Goal: Task Accomplishment & Management: Manage account settings

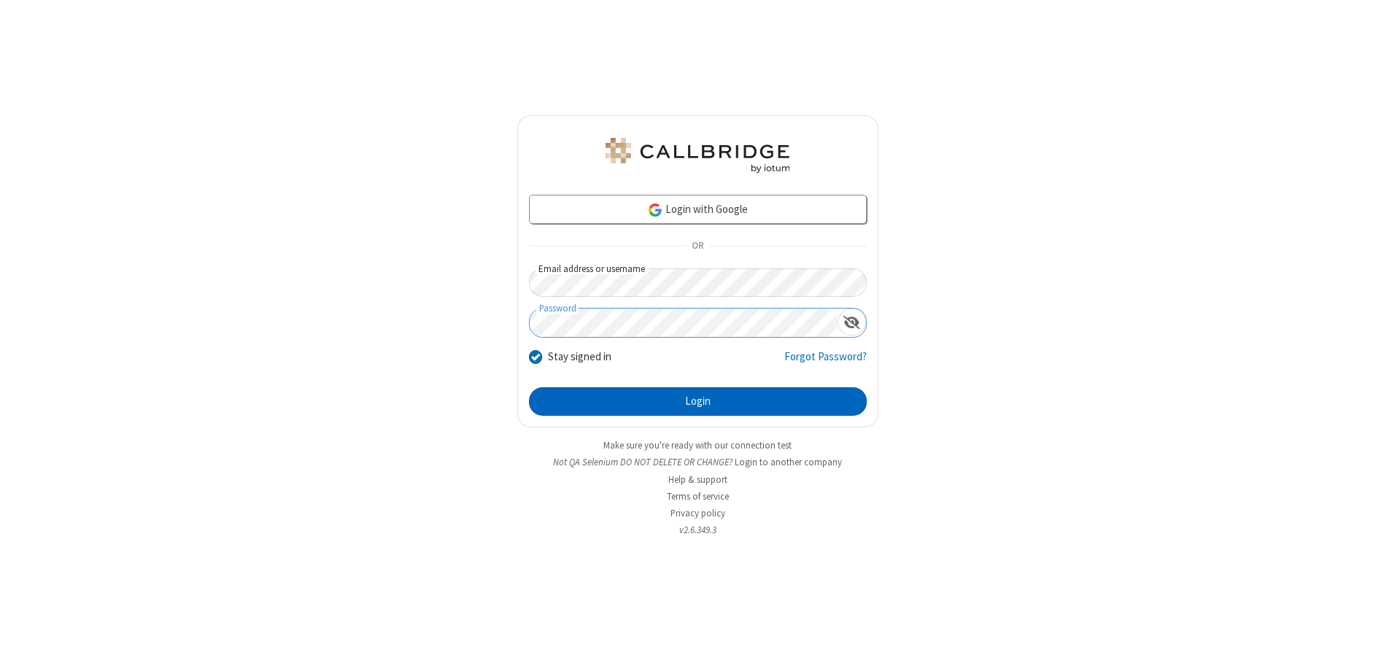
click at [697, 401] on button "Login" at bounding box center [698, 401] width 338 height 29
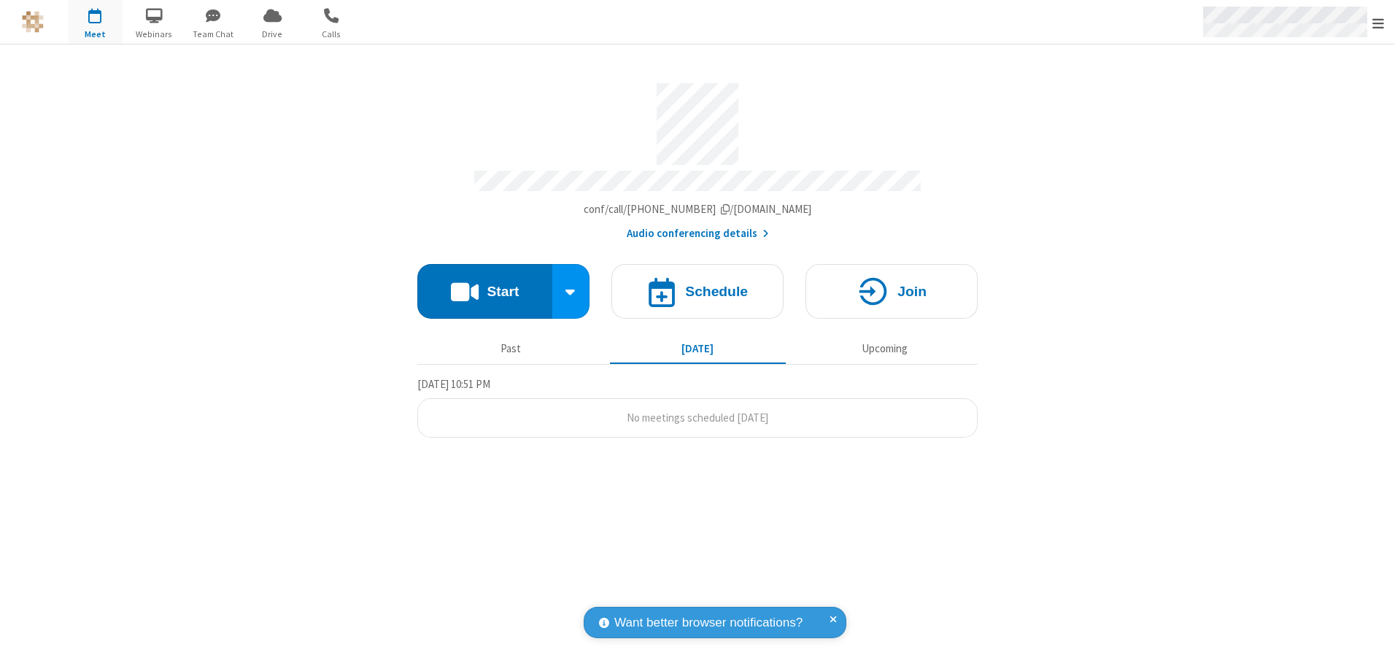
click at [1378, 23] on span "Open menu" at bounding box center [1378, 23] width 12 height 15
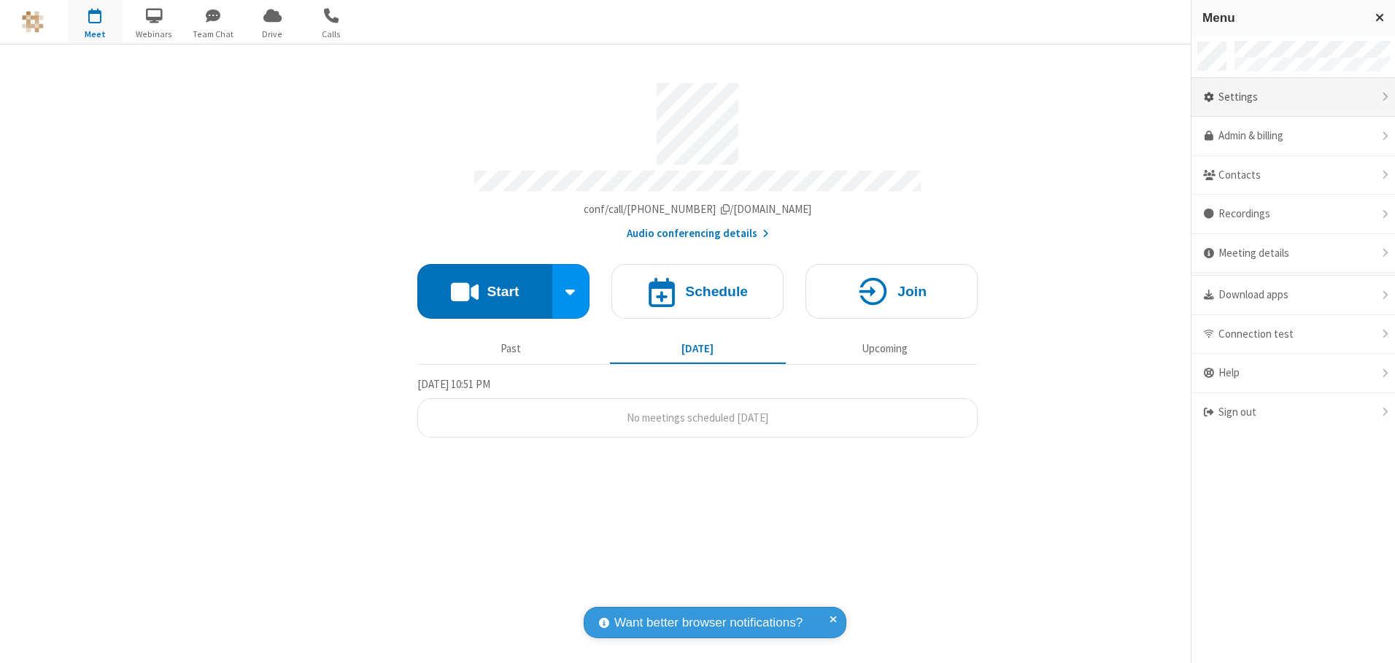
click at [1293, 97] on div "Settings" at bounding box center [1293, 97] width 204 height 39
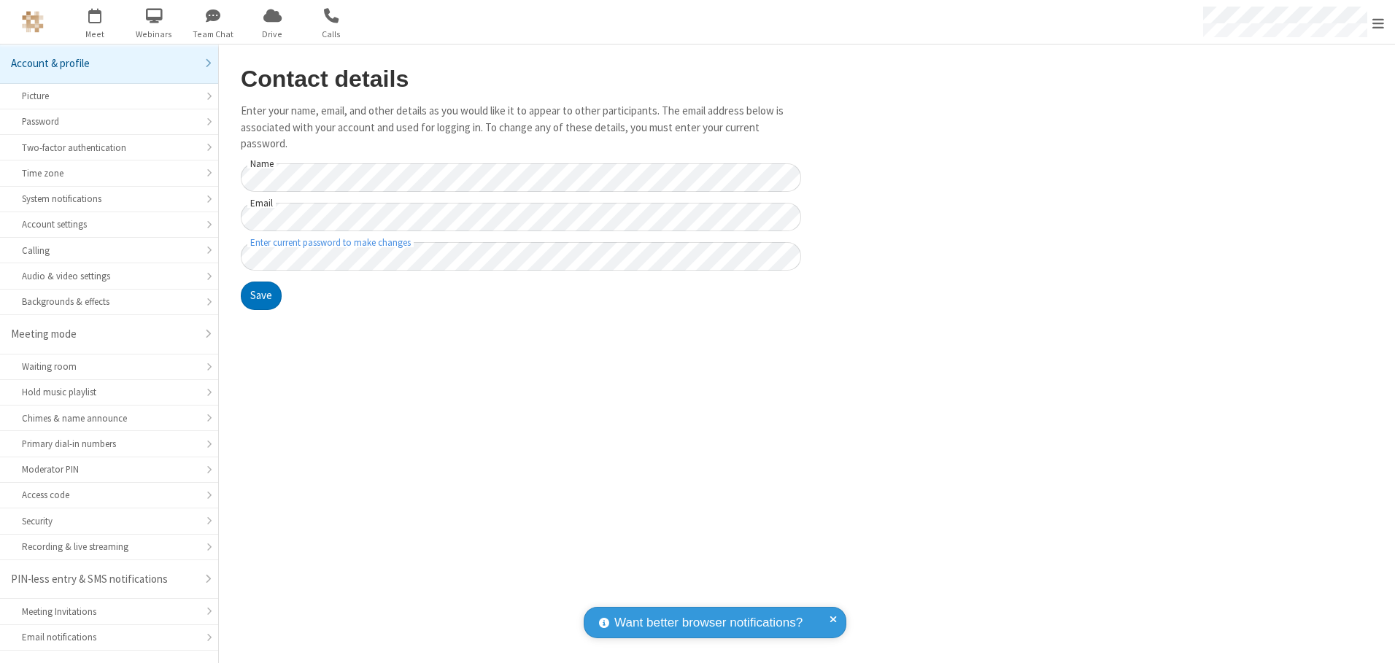
scroll to position [26, 0]
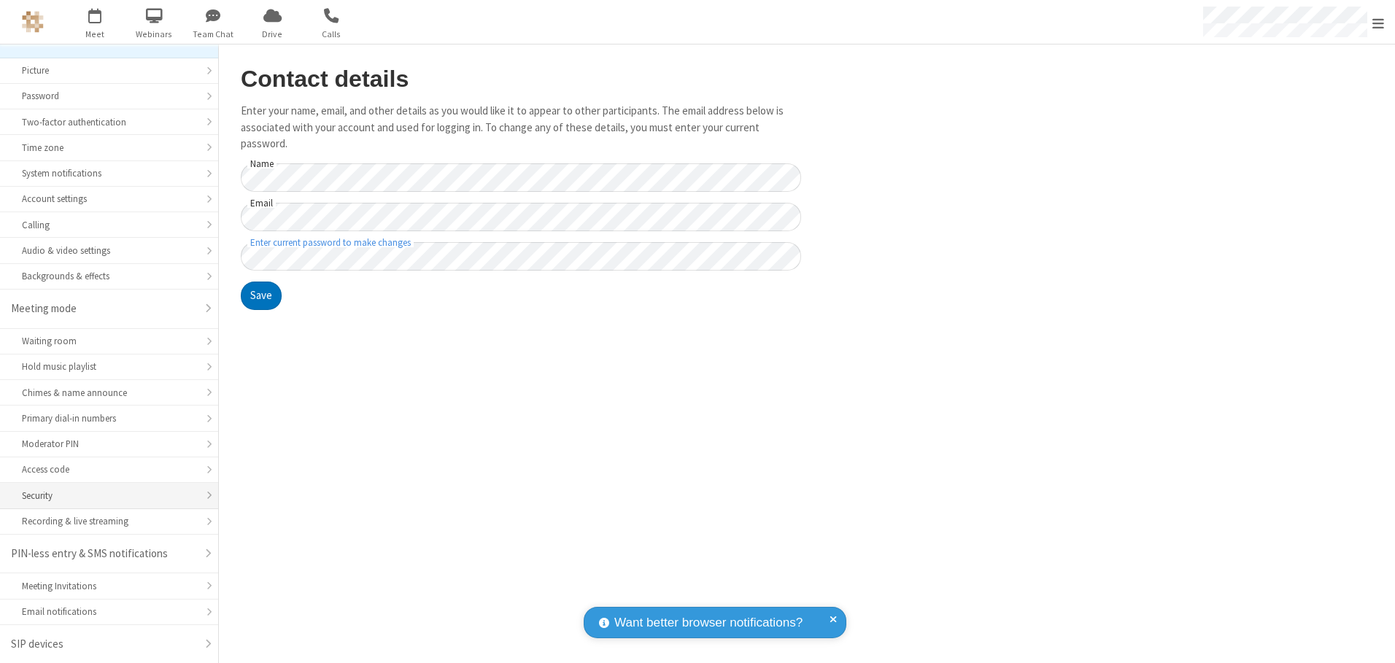
click at [104, 495] on div "Security" at bounding box center [109, 496] width 174 height 14
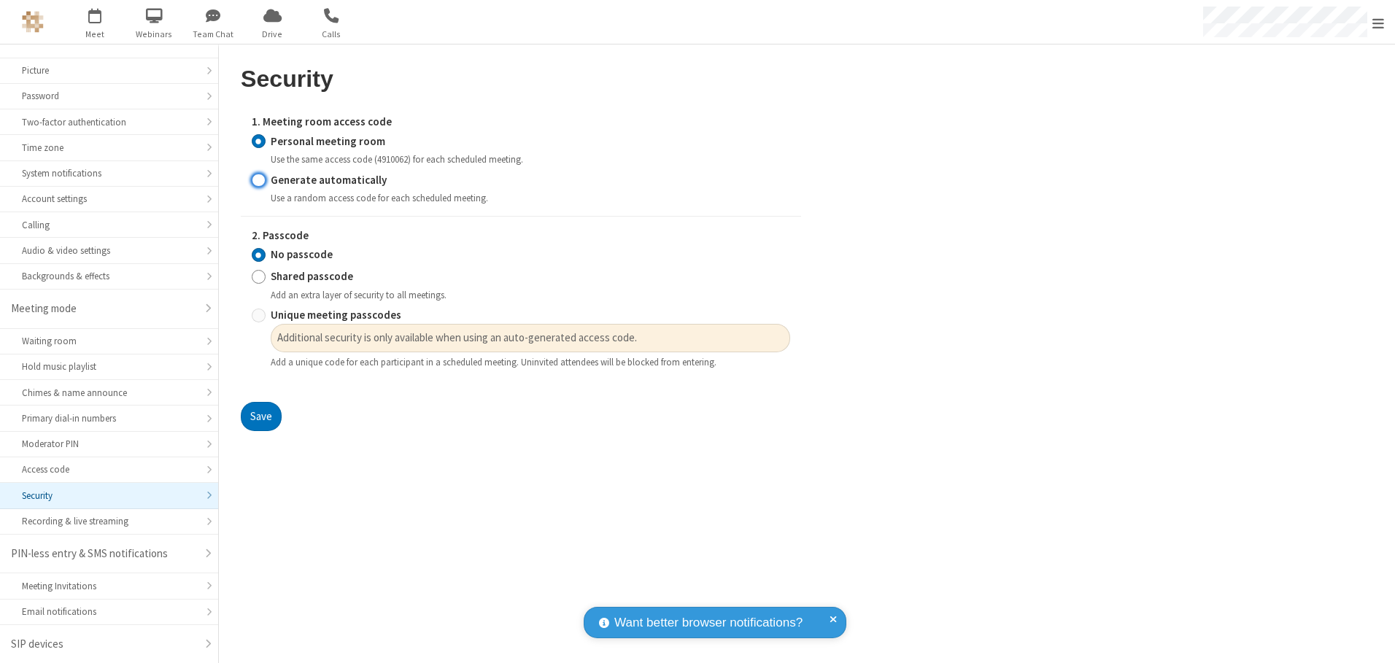
click at [258, 179] on input "Generate automatically" at bounding box center [259, 179] width 14 height 15
radio input "true"
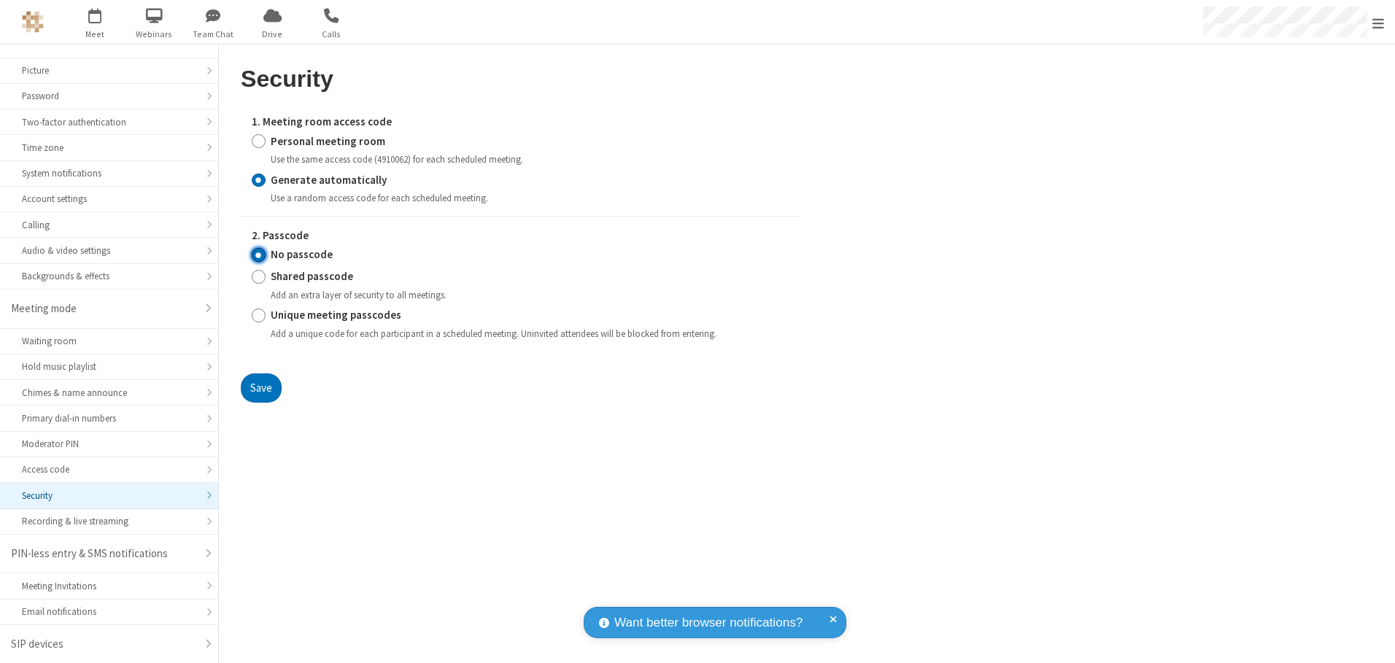
click at [258, 255] on input "No passcode" at bounding box center [259, 254] width 14 height 15
click at [260, 387] on button "Save" at bounding box center [261, 388] width 41 height 29
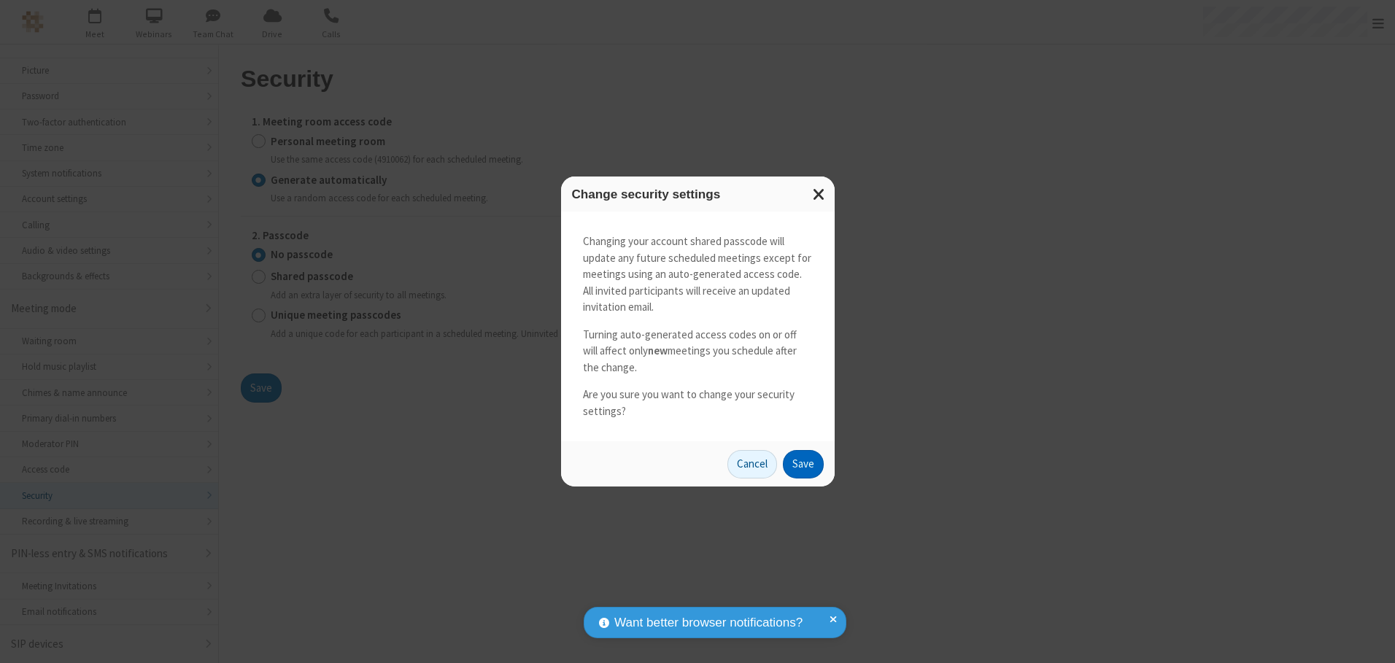
click at [803, 464] on button "Save" at bounding box center [803, 464] width 41 height 29
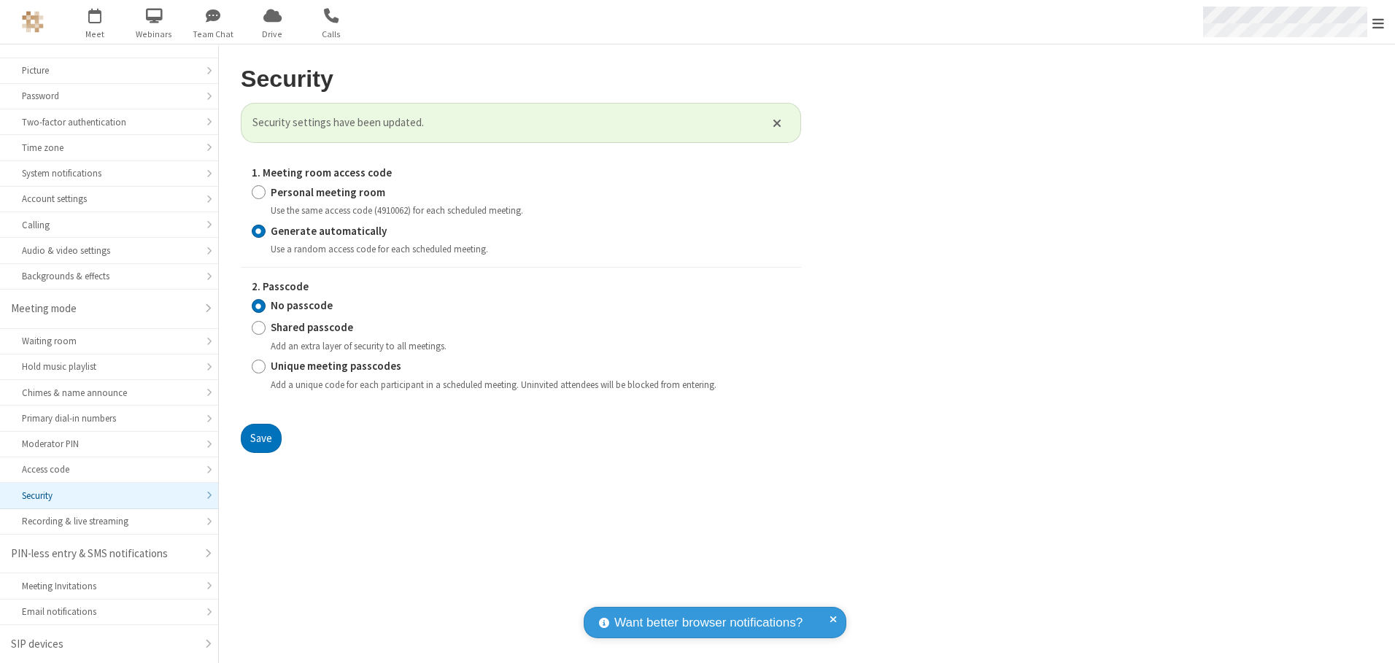
click at [1378, 23] on span "Open menu" at bounding box center [1378, 23] width 12 height 15
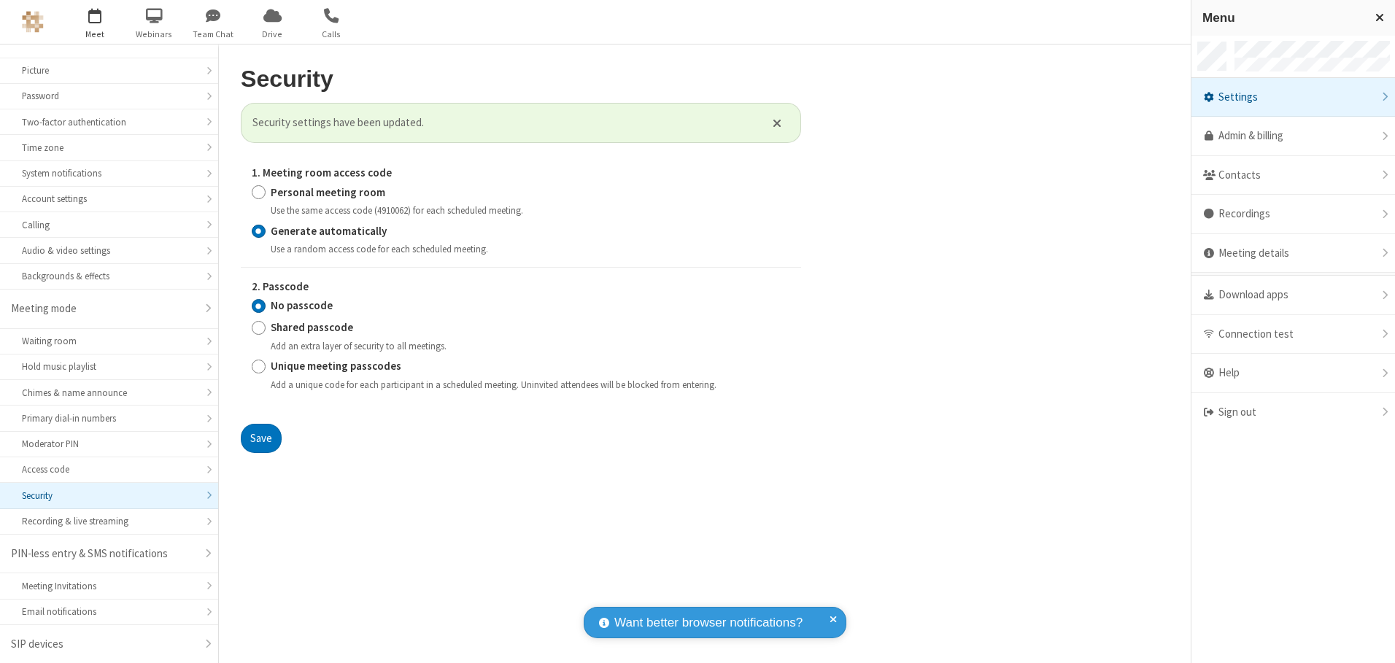
click at [95, 22] on span "button" at bounding box center [95, 15] width 55 height 25
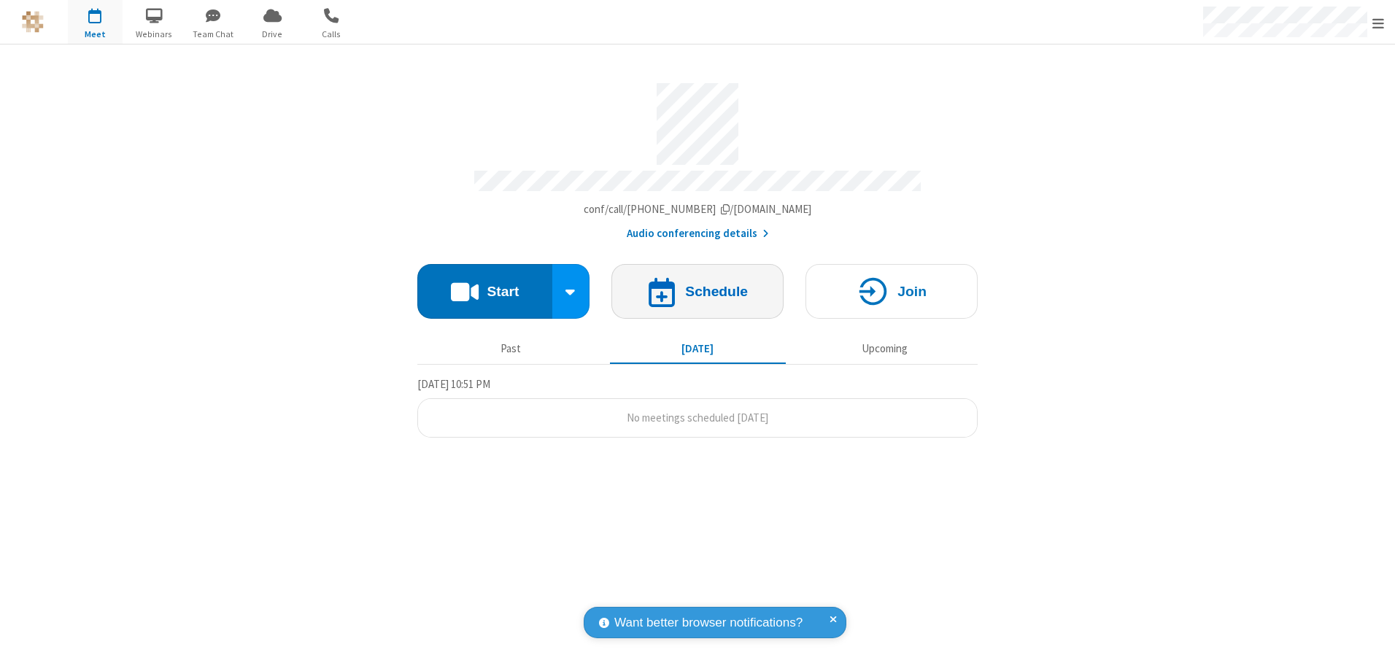
click at [697, 286] on h4 "Schedule" at bounding box center [716, 292] width 63 height 14
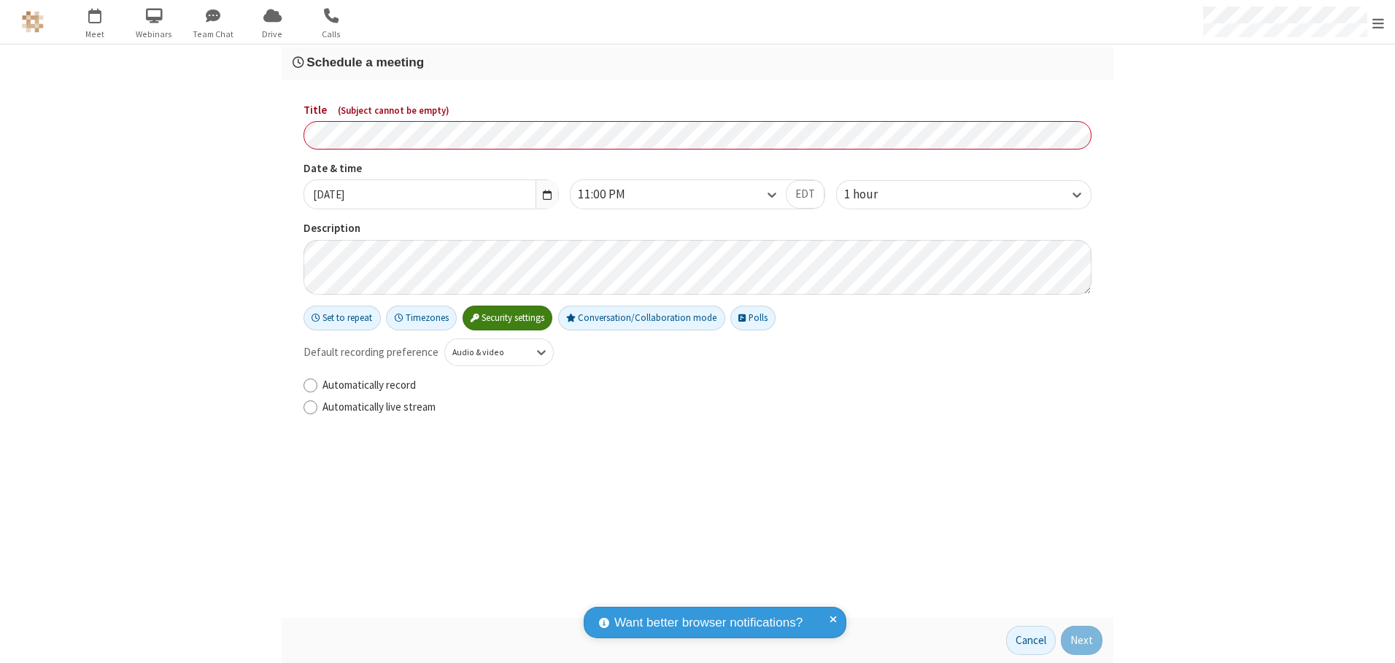
click at [697, 62] on h3 "Schedule a meeting" at bounding box center [698, 62] width 810 height 14
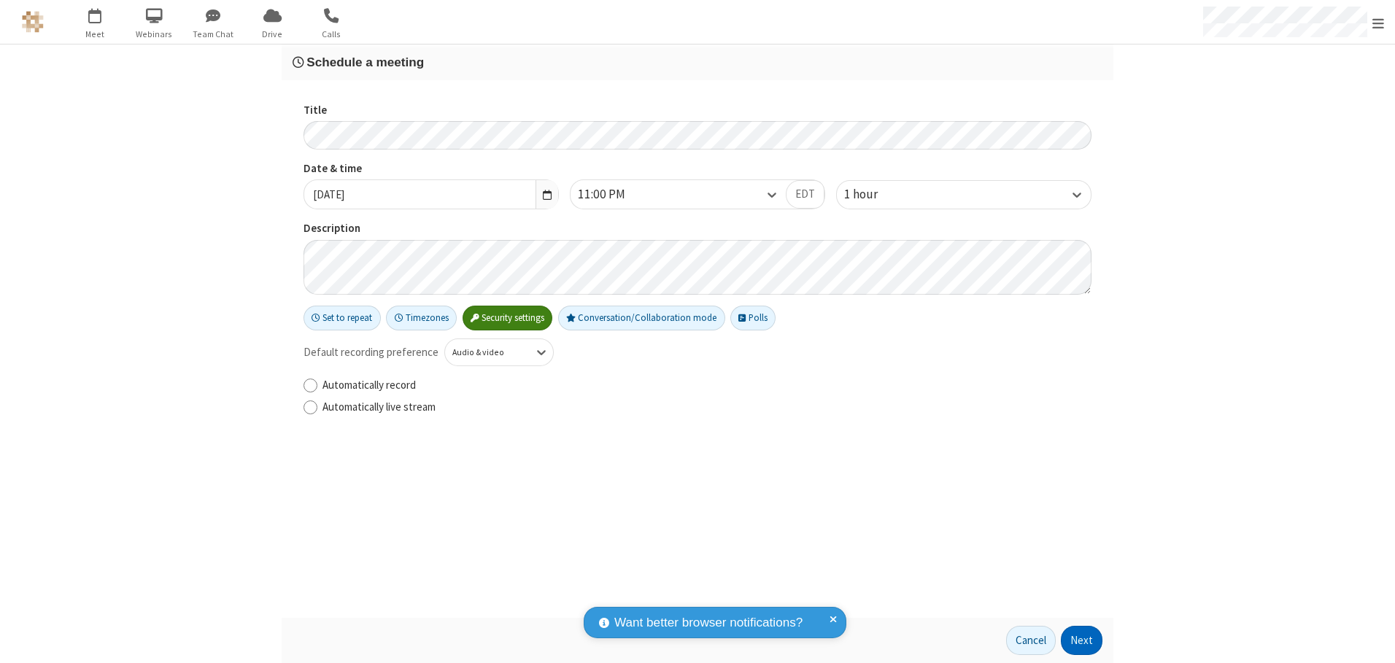
click at [1082, 641] on button "Next" at bounding box center [1082, 640] width 42 height 29
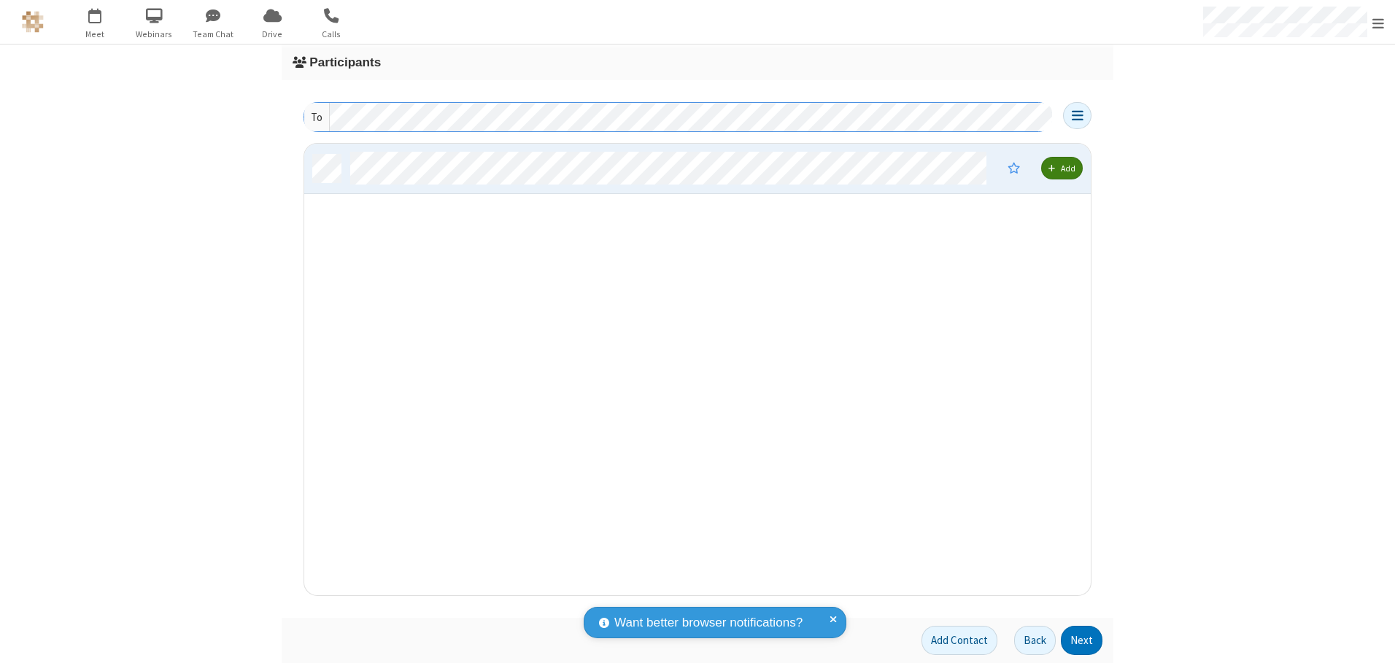
scroll to position [441, 776]
click at [1082, 641] on button "Next" at bounding box center [1082, 640] width 42 height 29
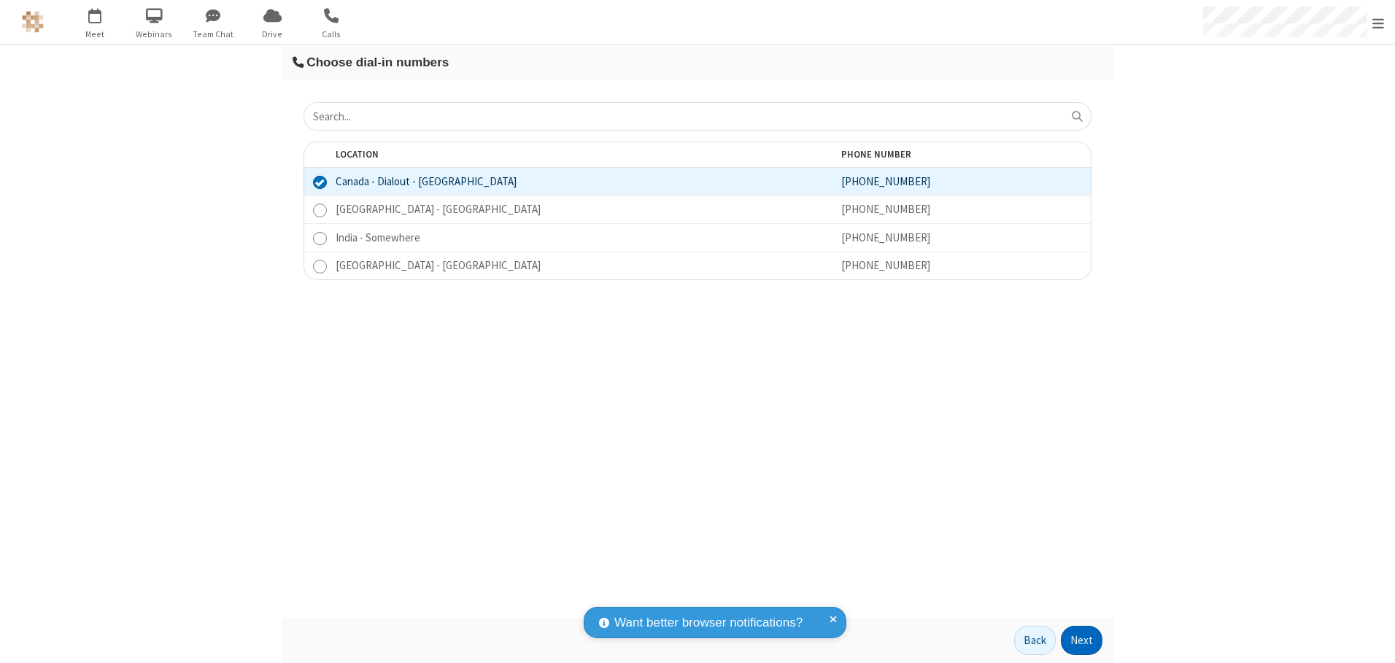
click at [1082, 641] on button "Next" at bounding box center [1082, 640] width 42 height 29
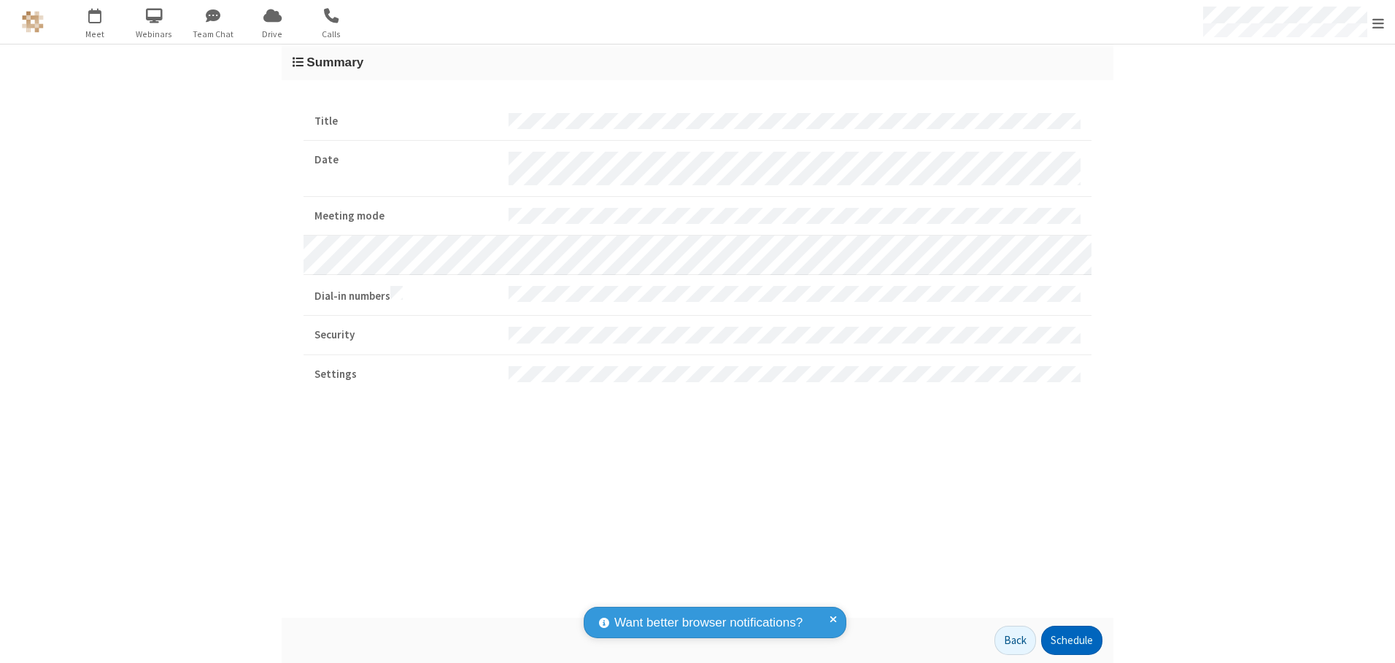
click at [1071, 641] on button "Schedule" at bounding box center [1071, 640] width 61 height 29
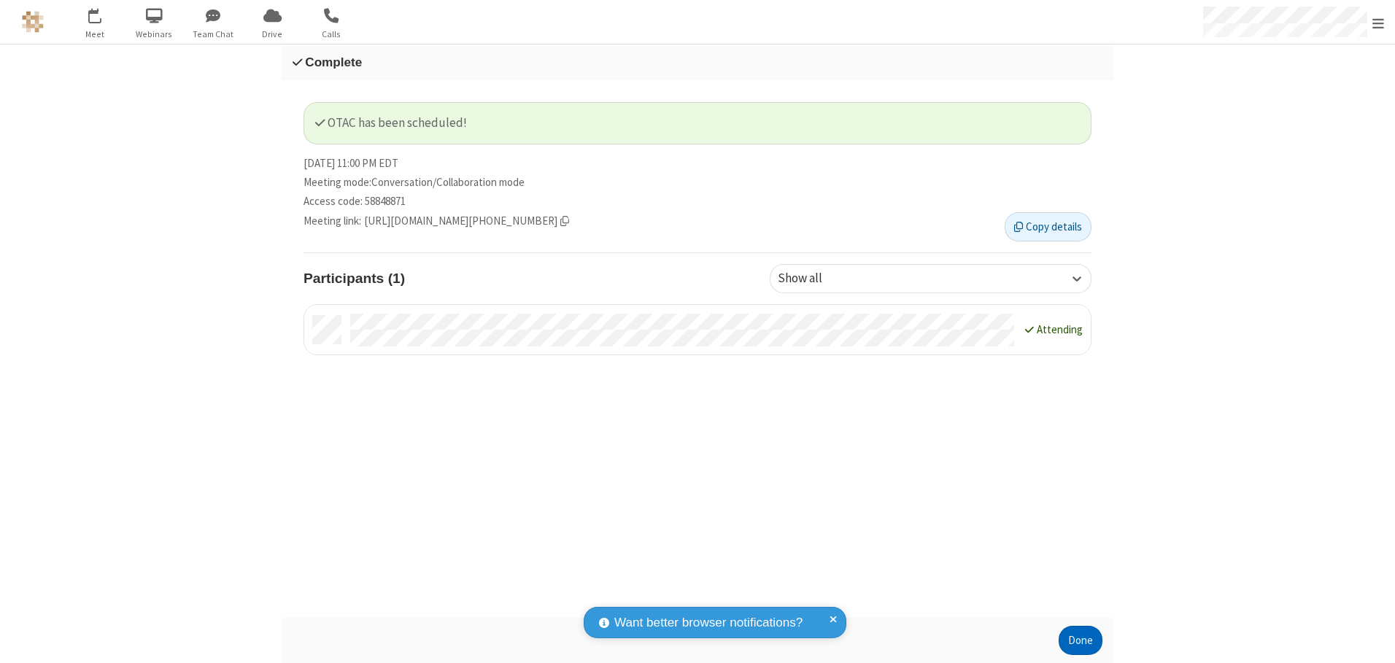
click at [1081, 641] on button "Done" at bounding box center [1081, 640] width 44 height 29
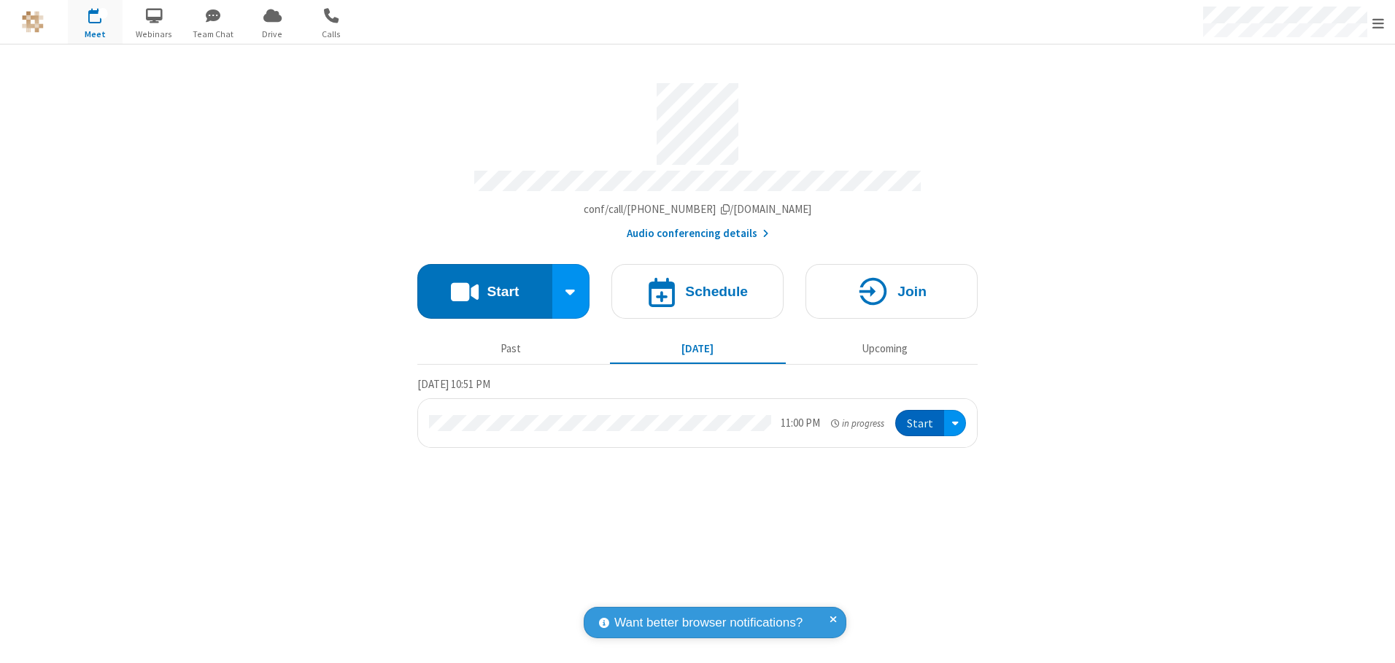
click at [921, 418] on button "Start" at bounding box center [919, 423] width 49 height 27
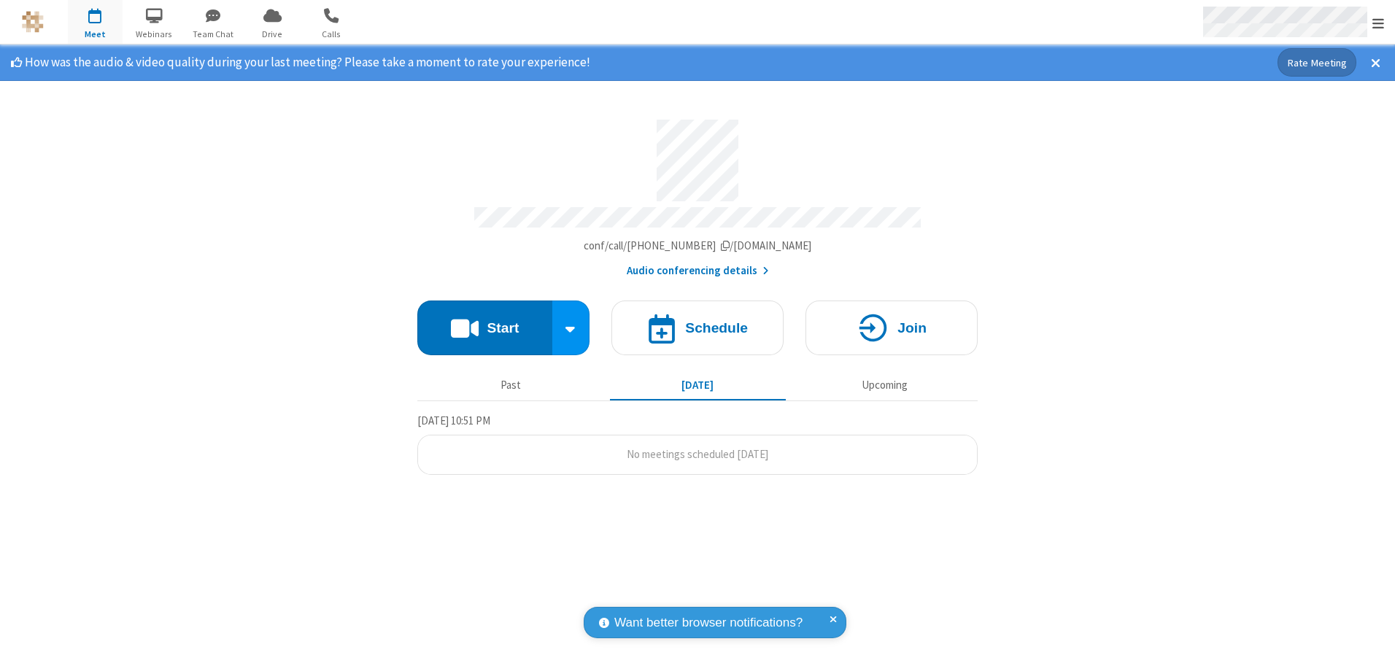
click at [1378, 23] on span "Open menu" at bounding box center [1378, 23] width 12 height 15
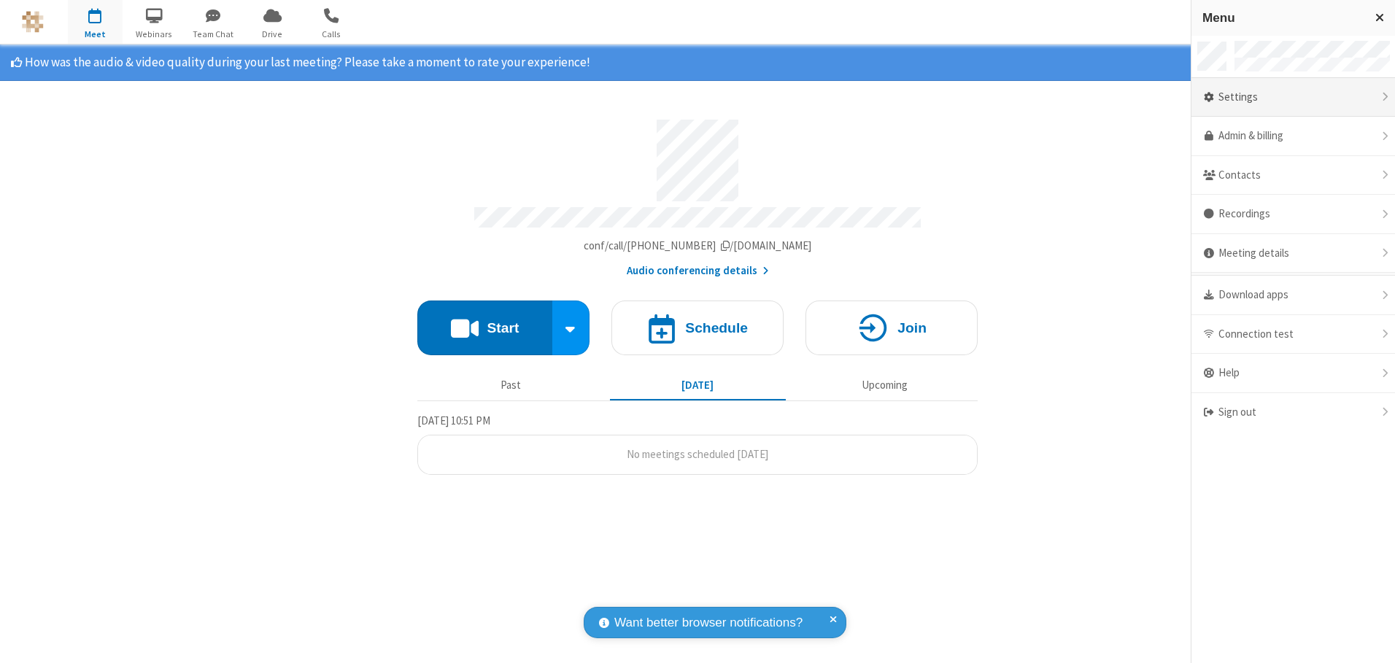
click at [1293, 97] on div "Settings" at bounding box center [1293, 97] width 204 height 39
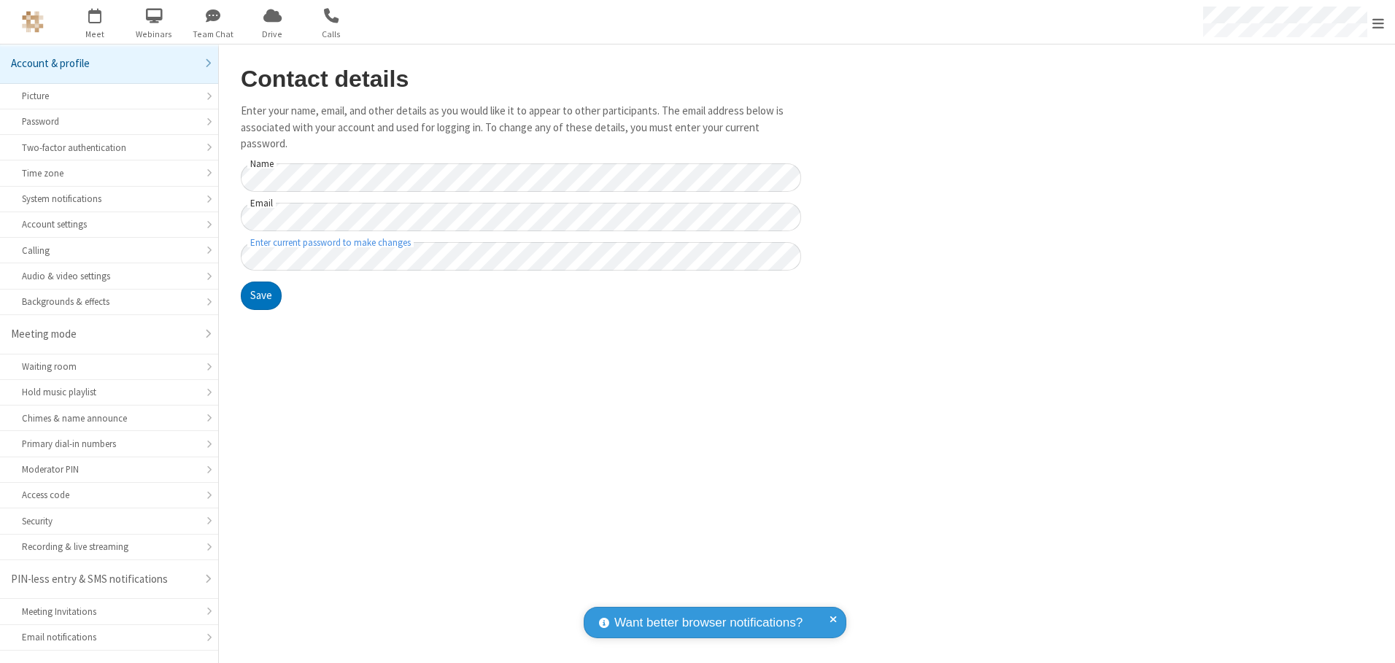
scroll to position [26, 0]
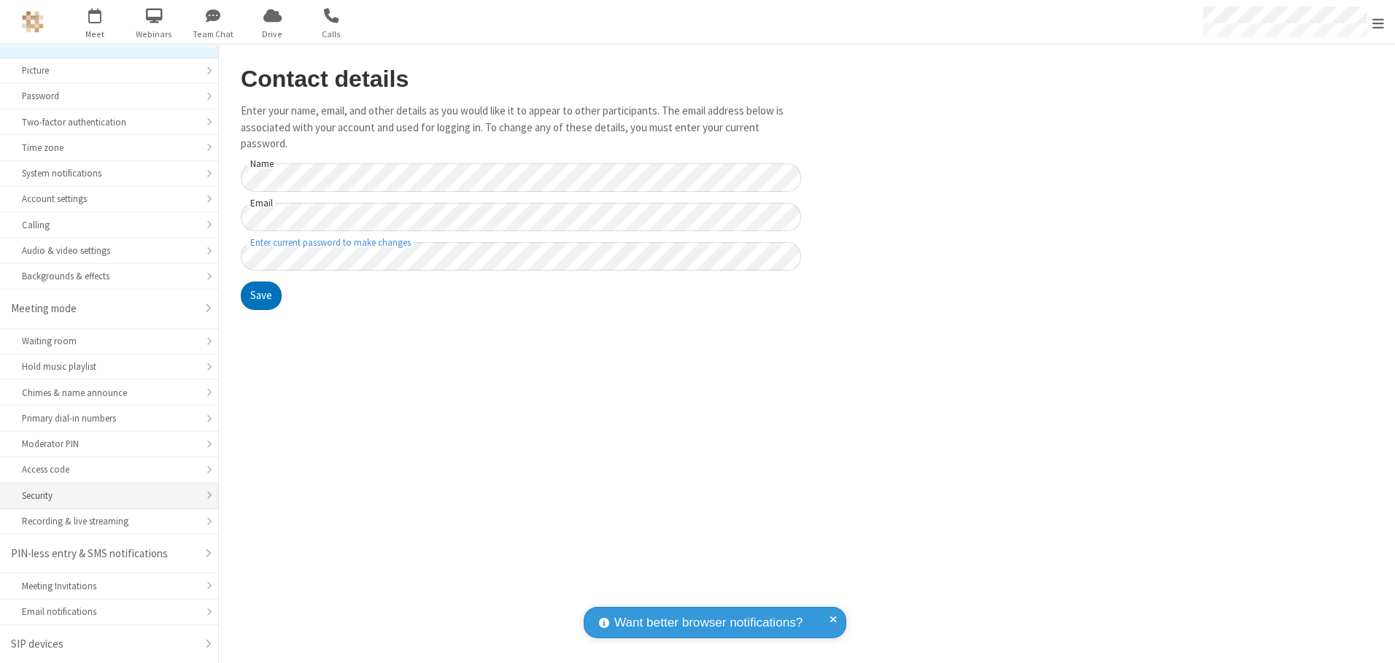
click at [104, 495] on div "Security" at bounding box center [109, 496] width 174 height 14
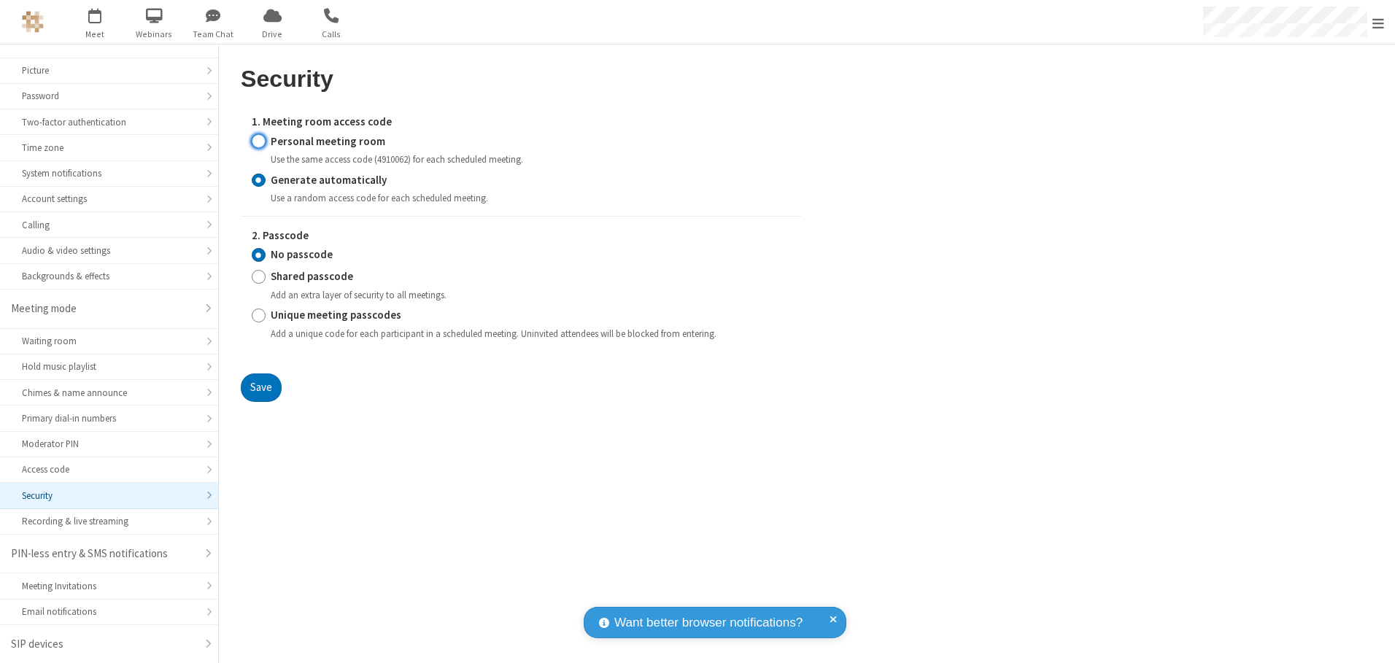
click at [258, 141] on input "Personal meeting room" at bounding box center [259, 141] width 14 height 15
radio input "true"
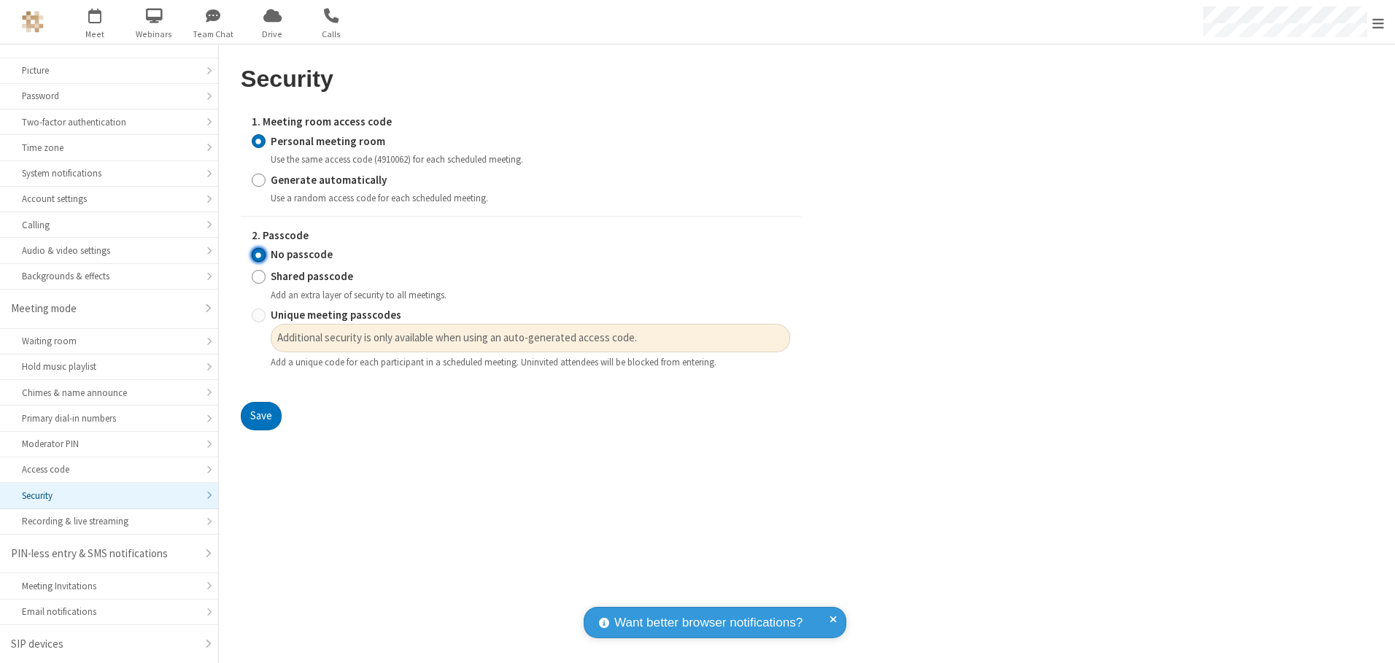
click at [258, 255] on input "No passcode" at bounding box center [259, 254] width 14 height 15
click at [260, 417] on button "Save" at bounding box center [261, 416] width 41 height 29
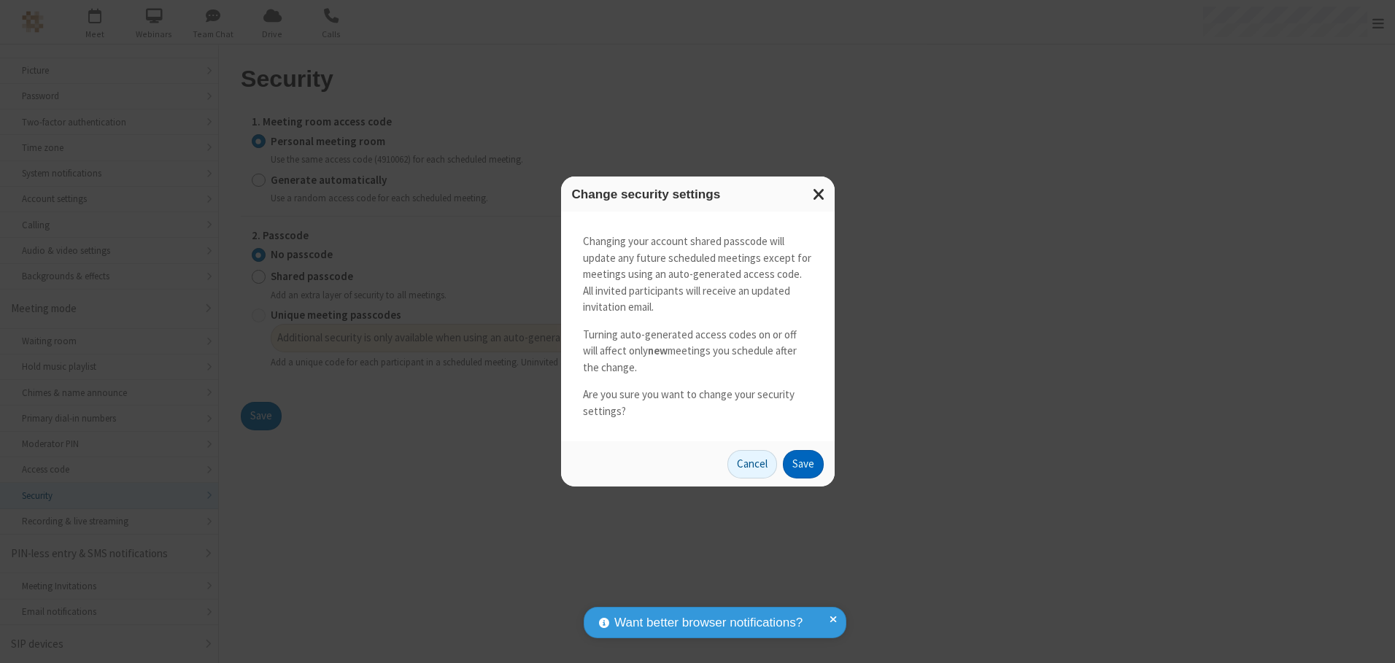
click at [803, 464] on button "Save" at bounding box center [803, 464] width 41 height 29
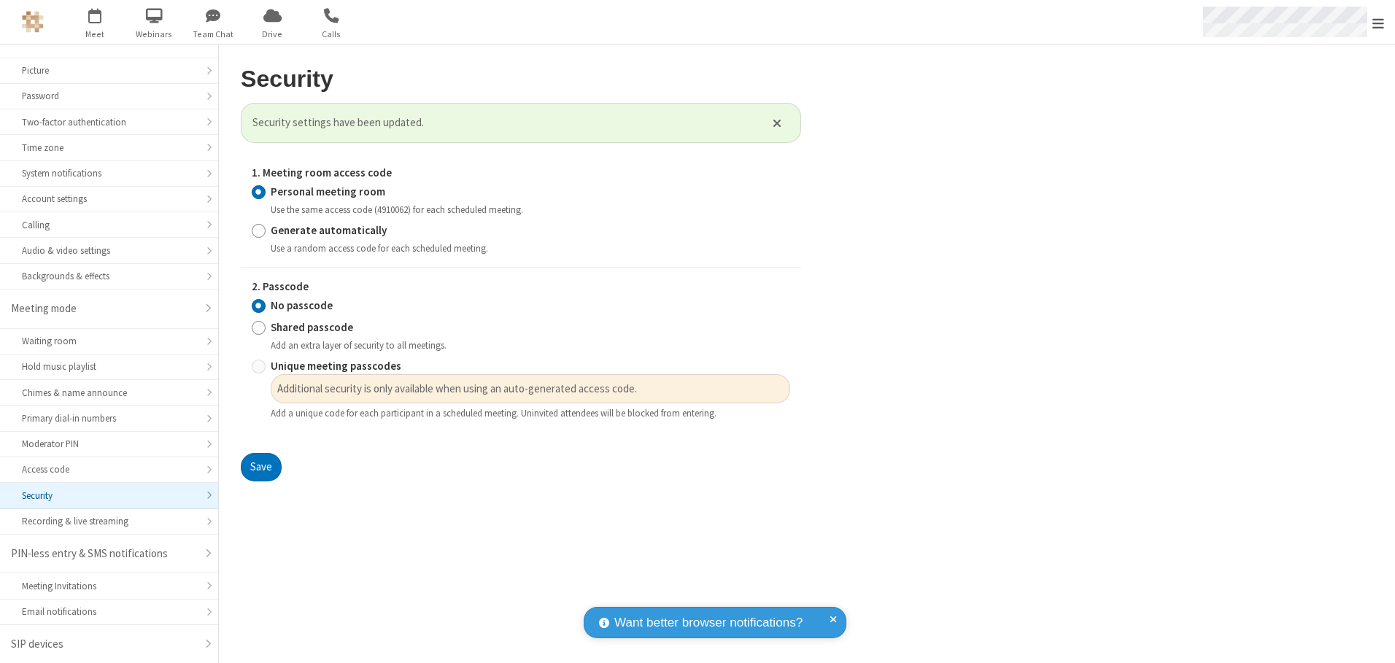
click at [1378, 22] on span "Open menu" at bounding box center [1378, 23] width 12 height 15
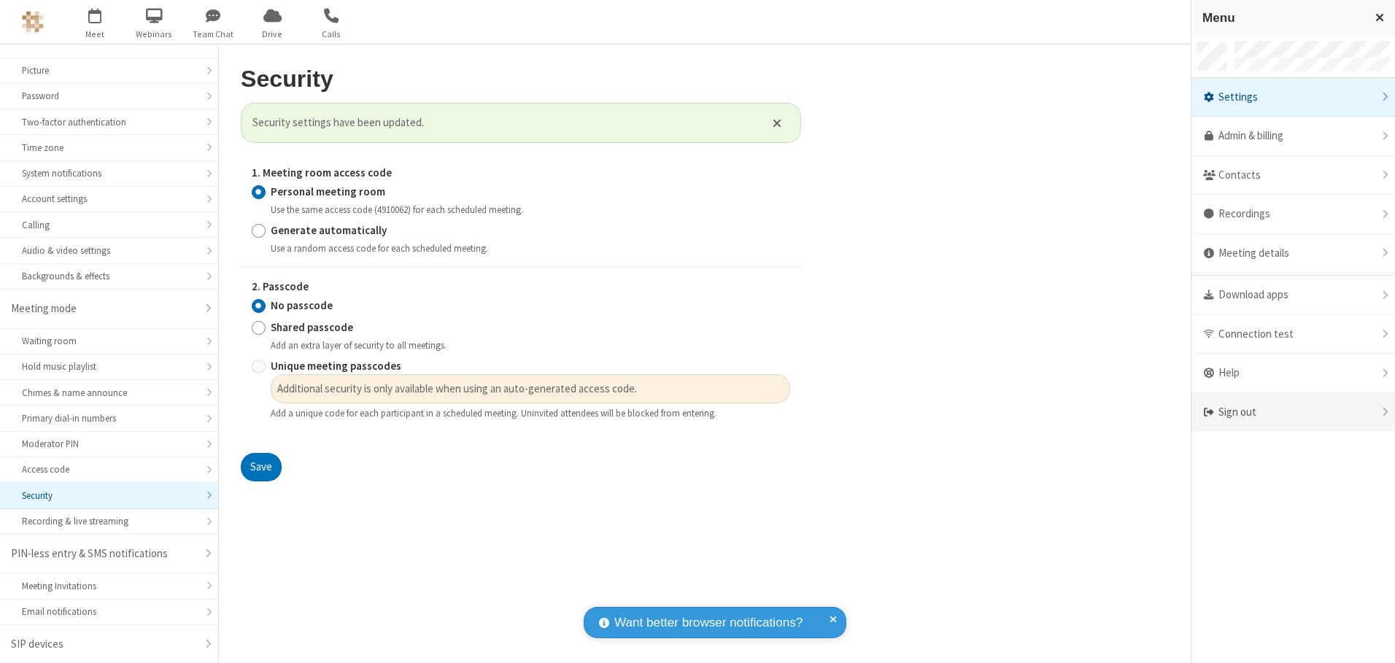
click at [1293, 412] on div "Sign out" at bounding box center [1293, 412] width 204 height 39
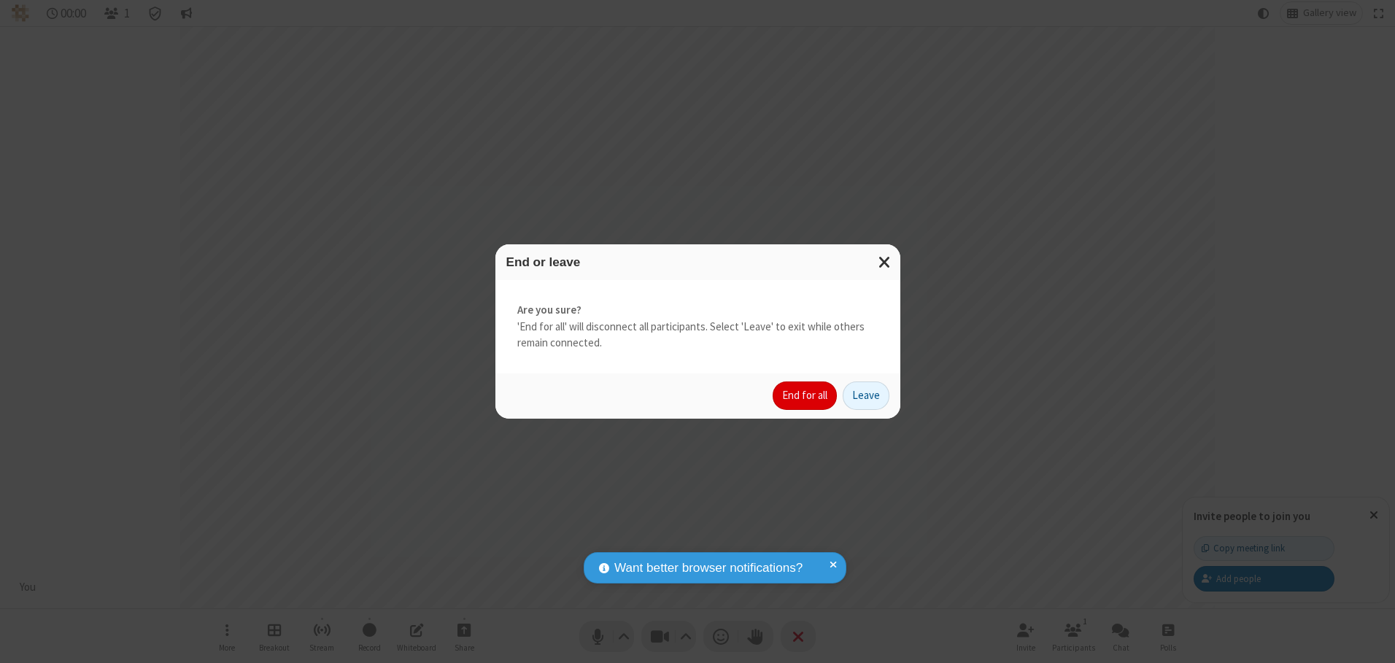
click at [805, 395] on button "End for all" at bounding box center [805, 396] width 64 height 29
